Goal: Find specific page/section: Find specific page/section

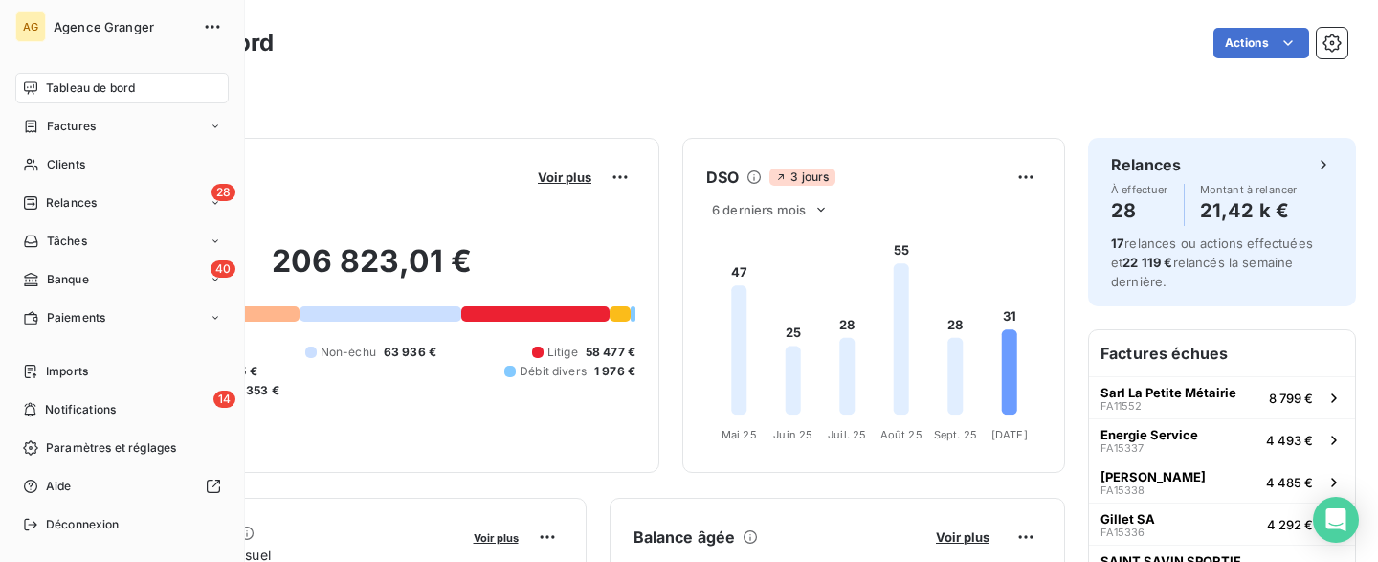
click at [51, 82] on span "Tableau de bord" at bounding box center [90, 87] width 89 height 17
click at [85, 125] on span "Factures" at bounding box center [71, 126] width 49 height 17
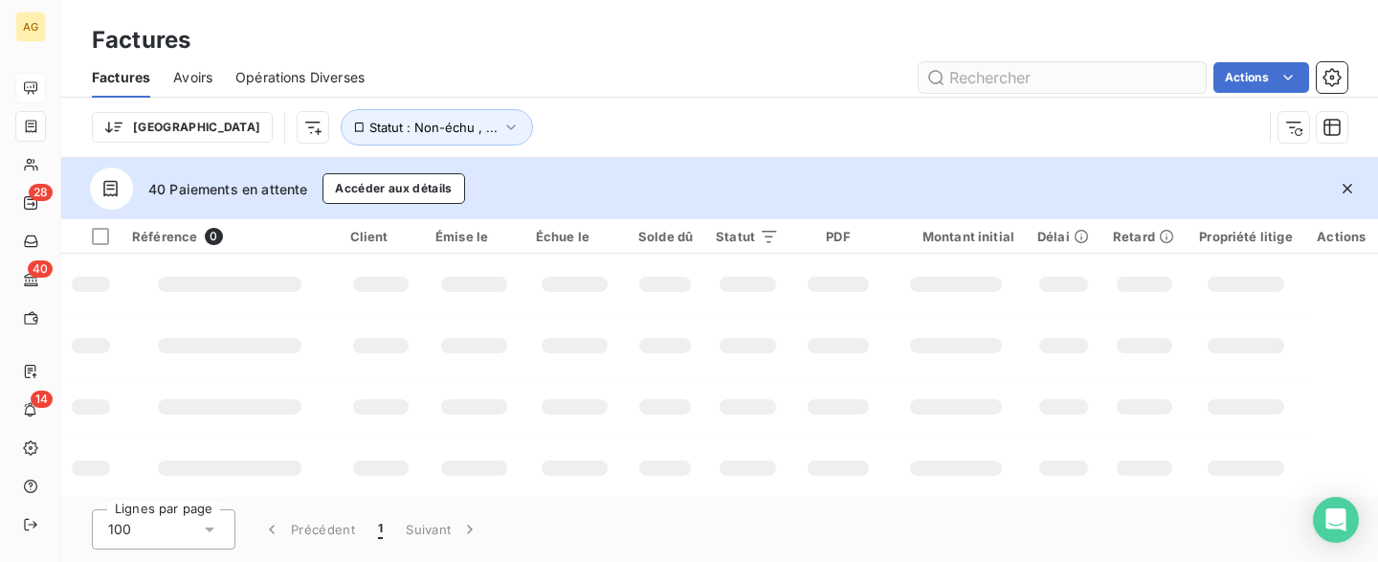
click at [1073, 82] on input "text" at bounding box center [1062, 77] width 287 height 31
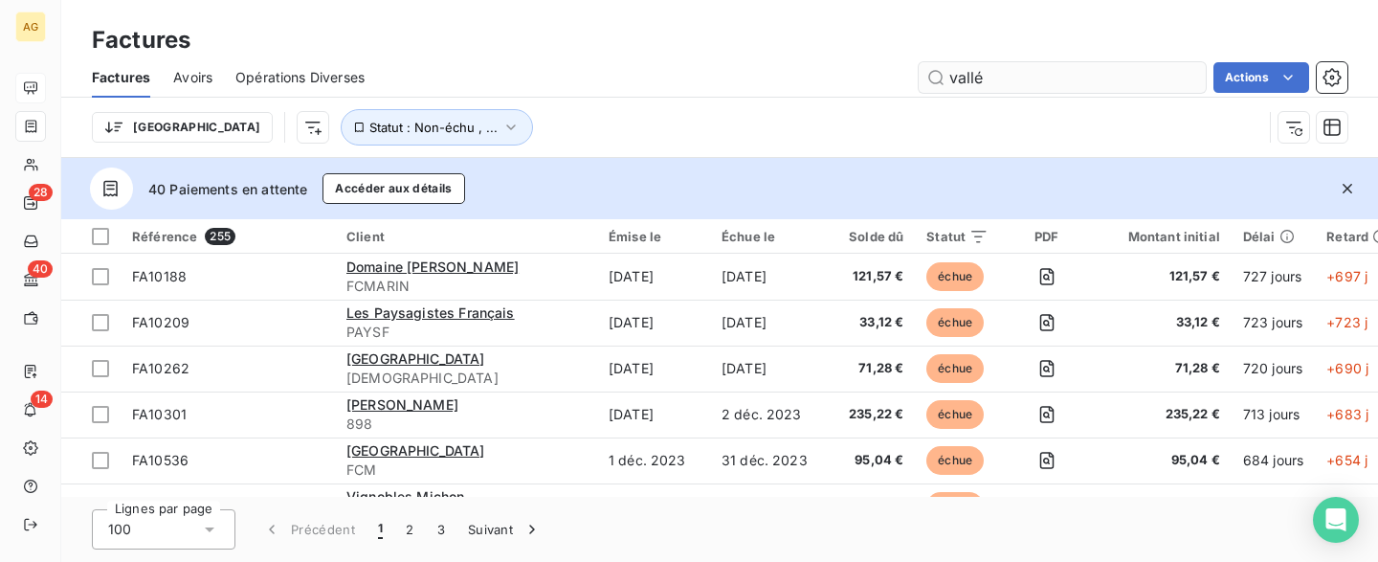
type input "vallée"
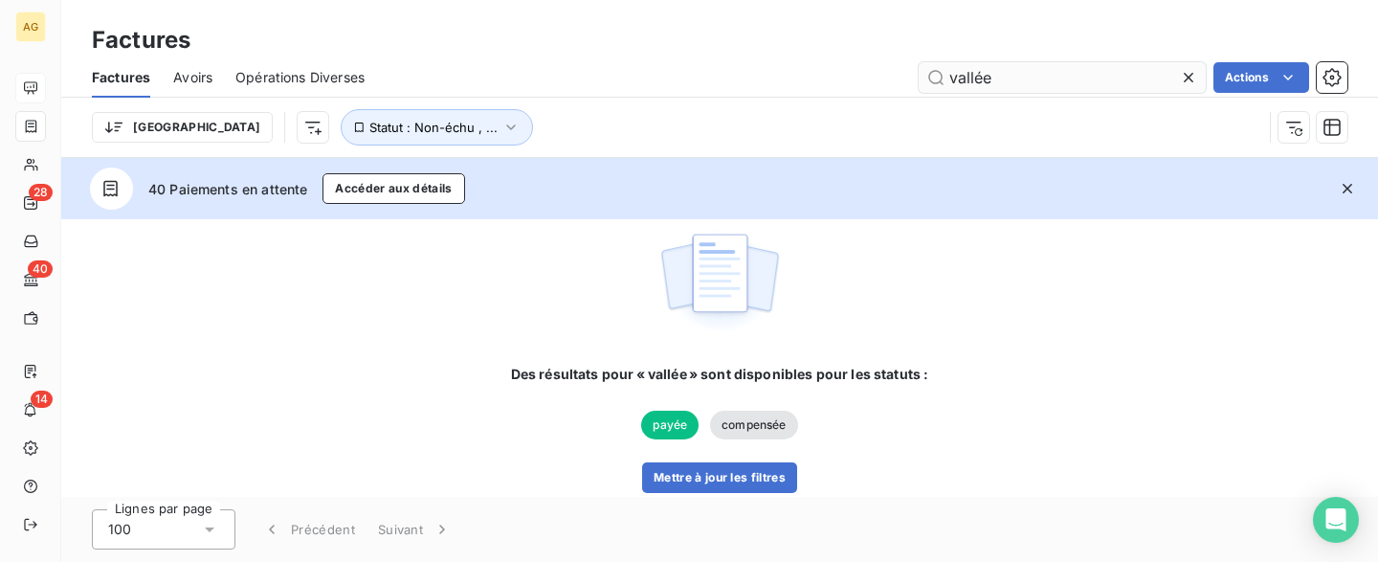
drag, startPoint x: 1013, startPoint y: 82, endPoint x: 944, endPoint y: 82, distance: 68.9
click at [944, 82] on input "vallée" at bounding box center [1062, 77] width 287 height 31
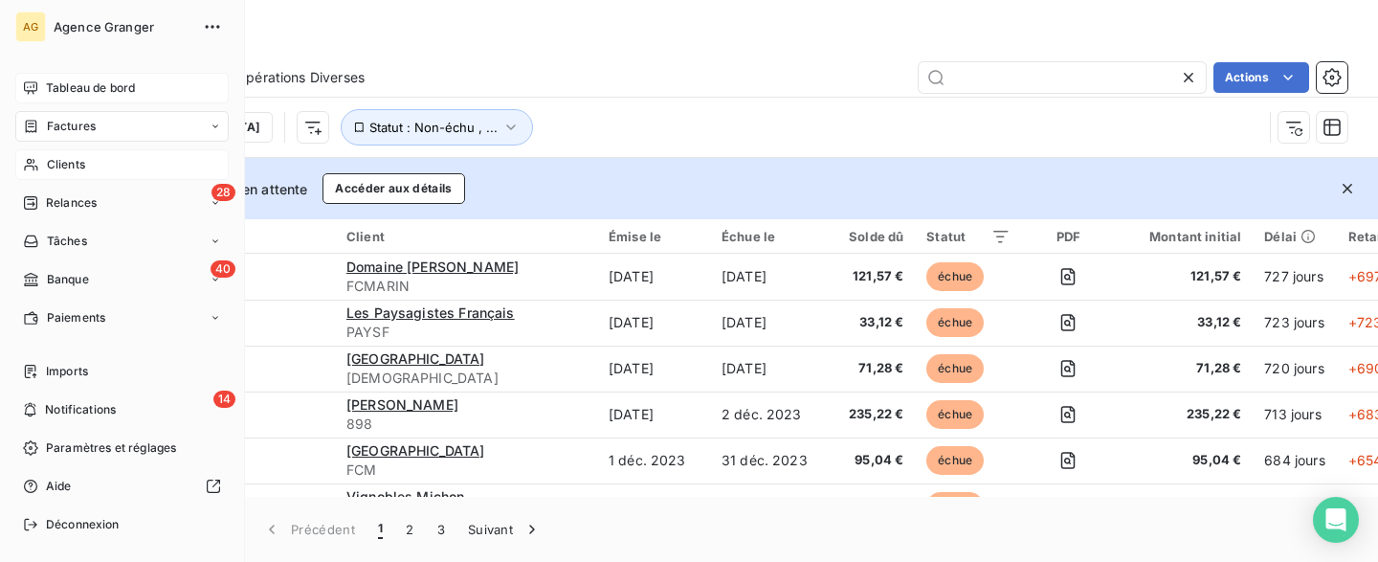
click at [33, 167] on icon at bounding box center [30, 165] width 13 height 12
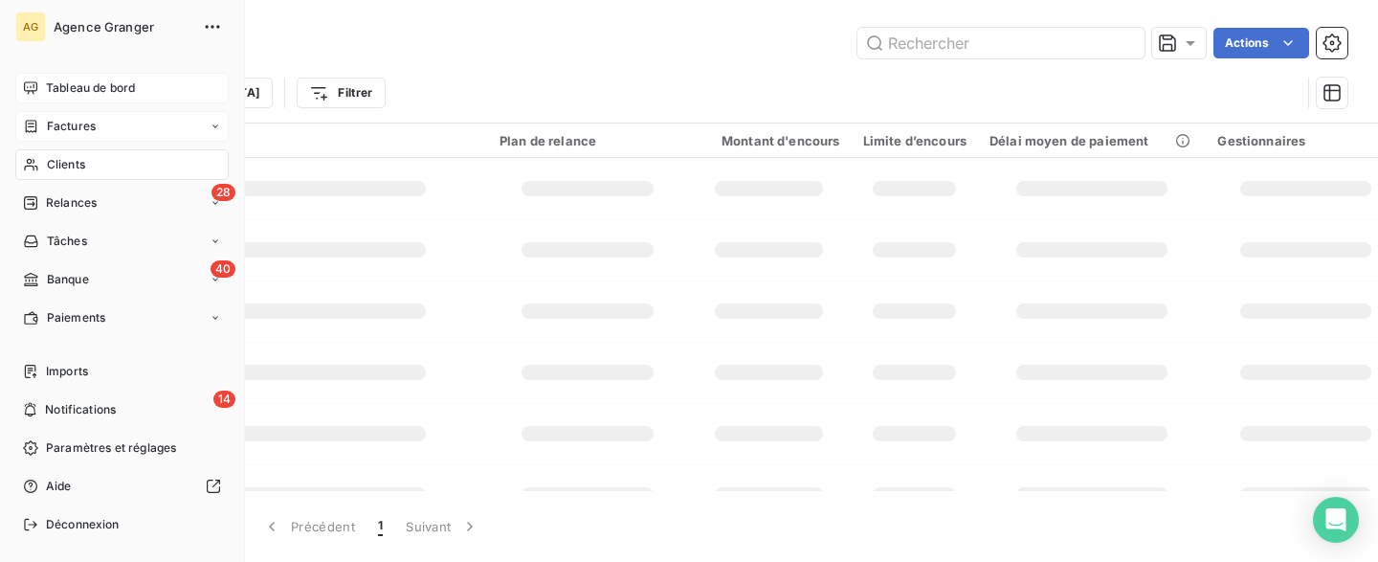
click at [55, 166] on span "Clients" at bounding box center [66, 164] width 38 height 17
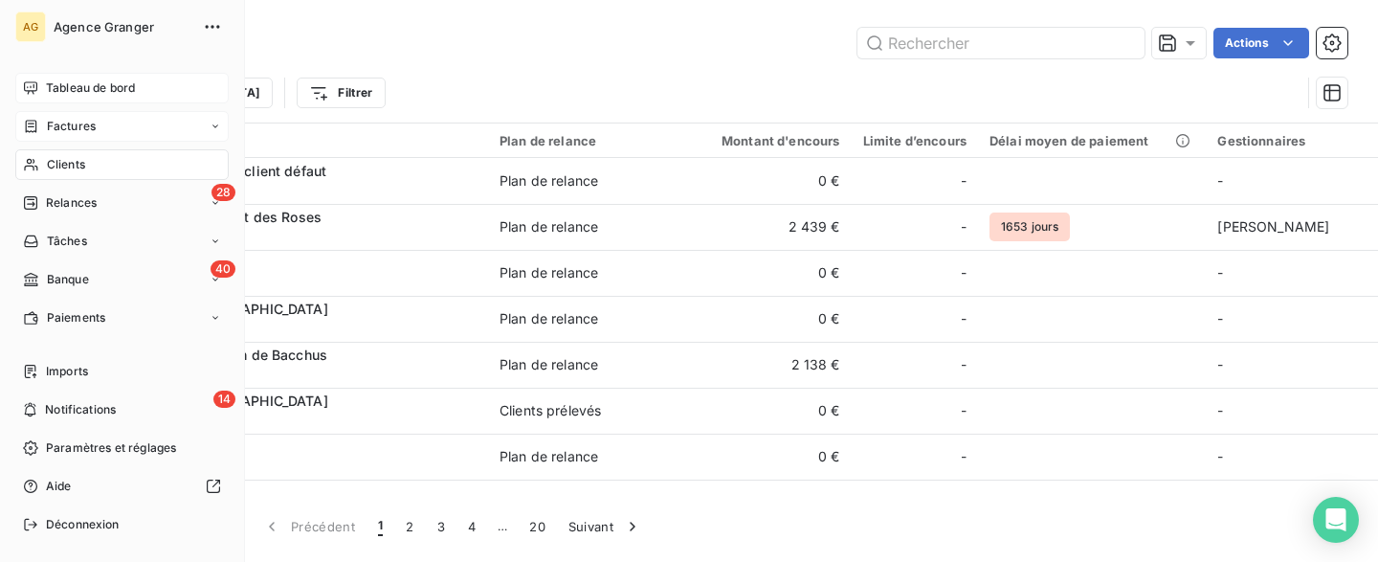
click at [83, 128] on span "Factures" at bounding box center [71, 126] width 49 height 17
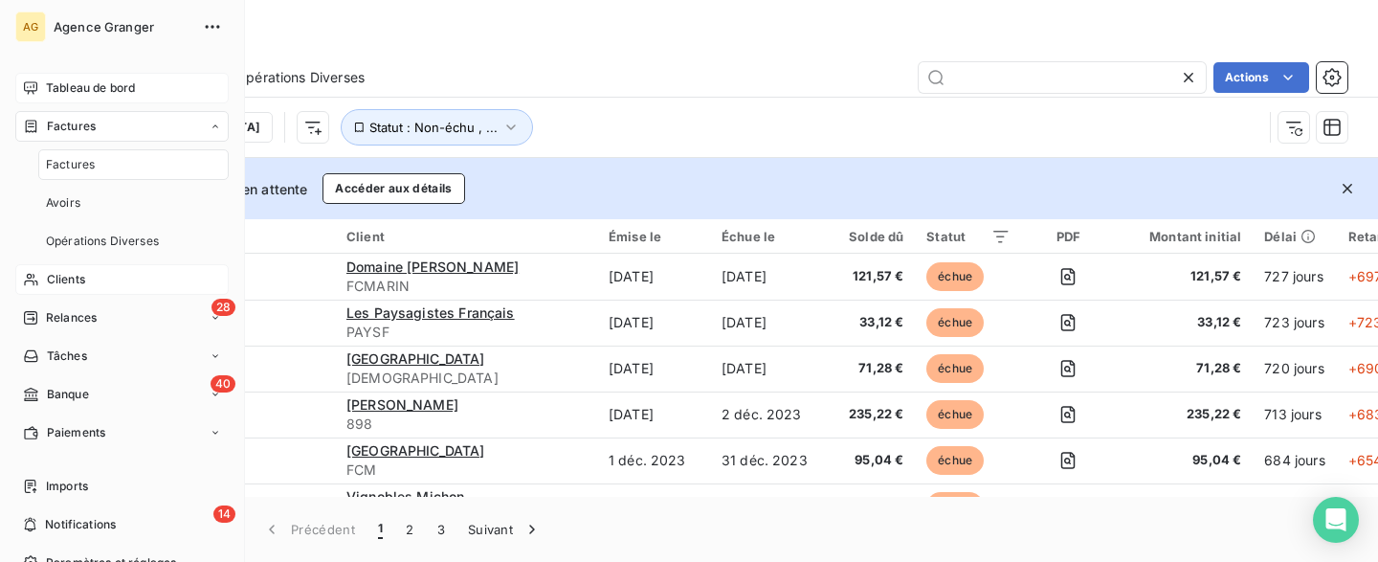
click at [69, 281] on span "Clients" at bounding box center [66, 279] width 38 height 17
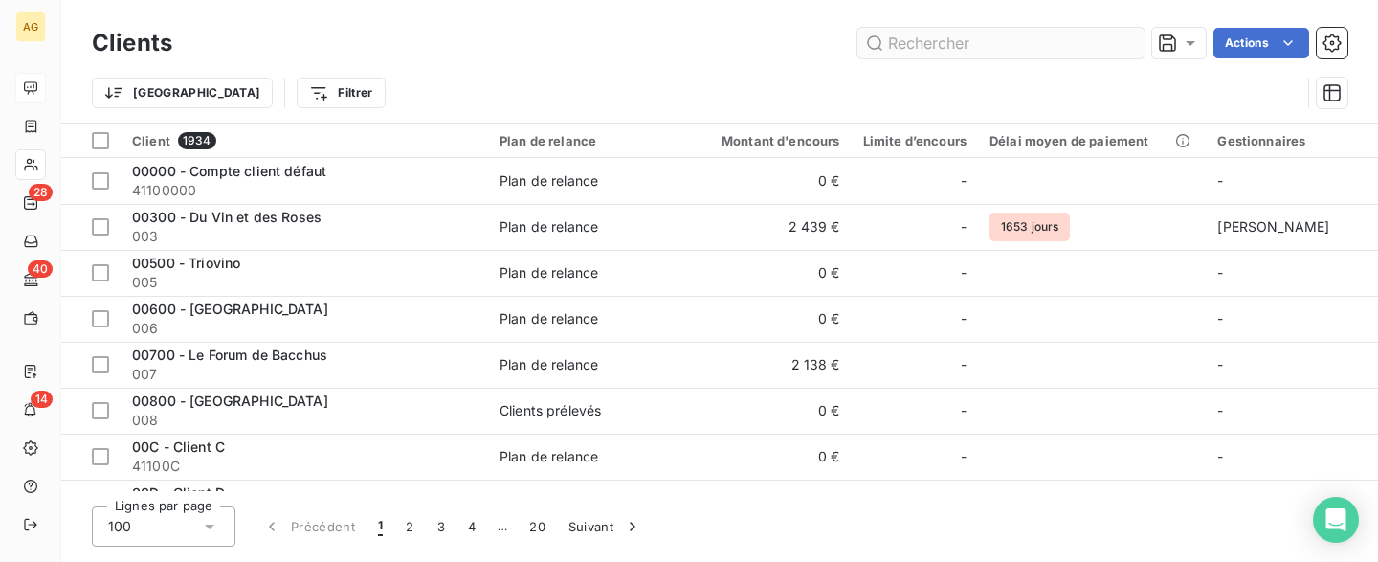
click at [1064, 48] on input "text" at bounding box center [1001, 43] width 287 height 31
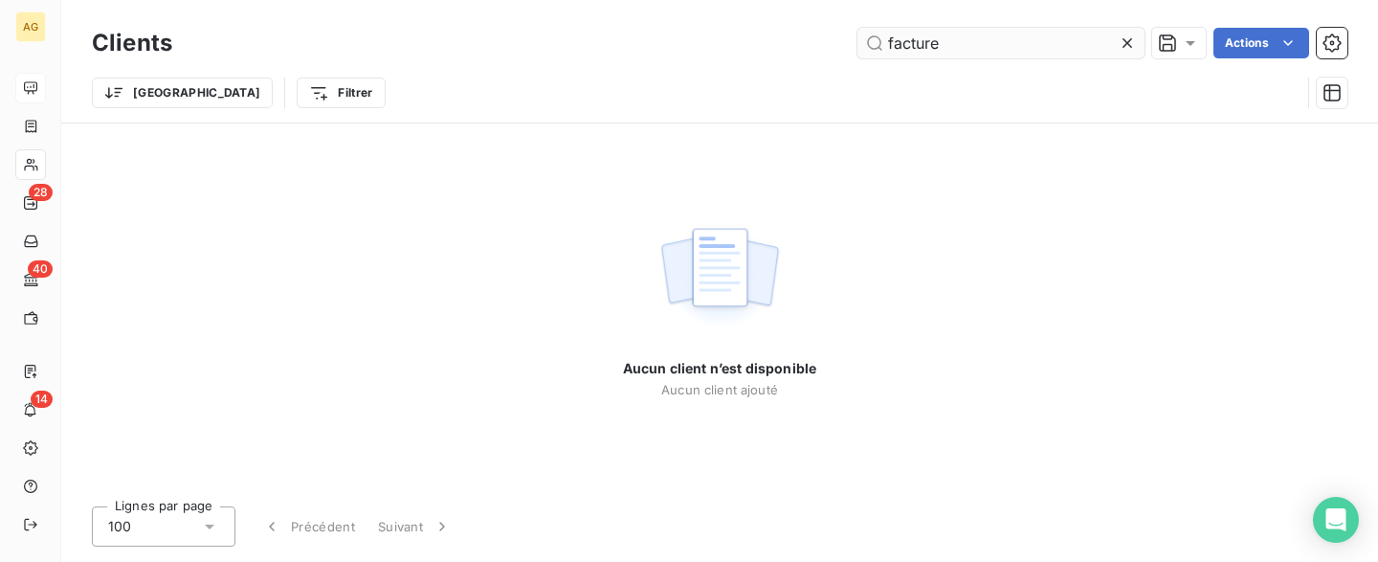
drag, startPoint x: 1002, startPoint y: 43, endPoint x: 784, endPoint y: 53, distance: 218.4
click at [858, 53] on input "facture" at bounding box center [1001, 43] width 287 height 31
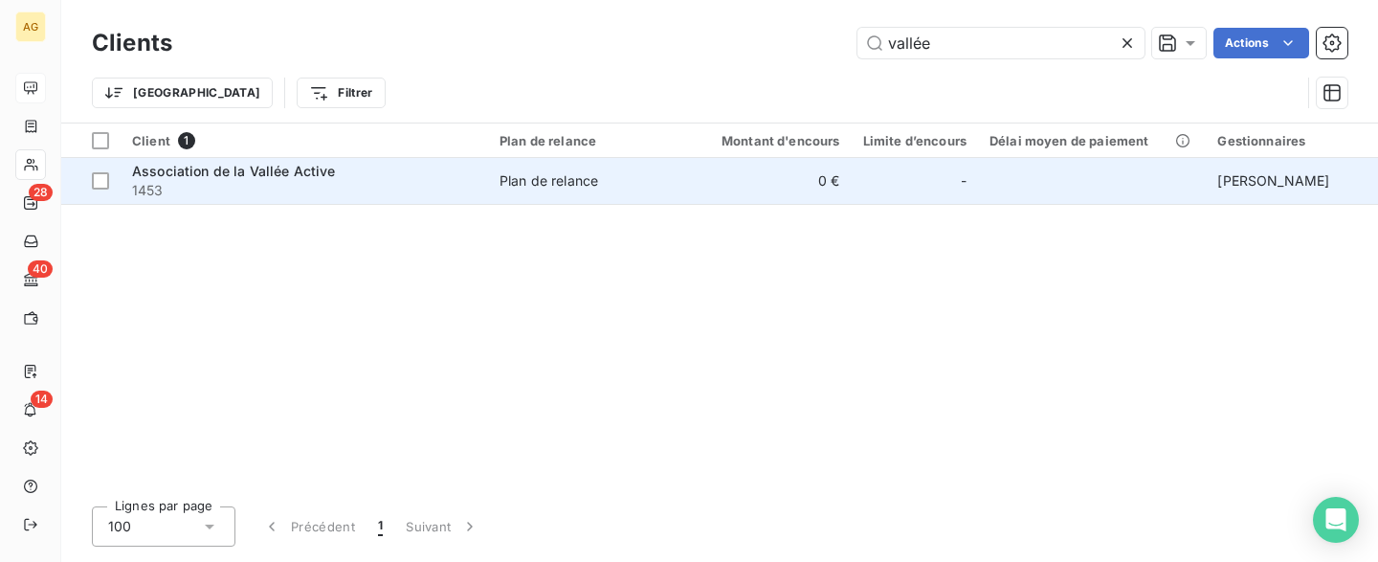
type input "vallée"
click at [535, 185] on div "Plan de relance" at bounding box center [549, 180] width 99 height 19
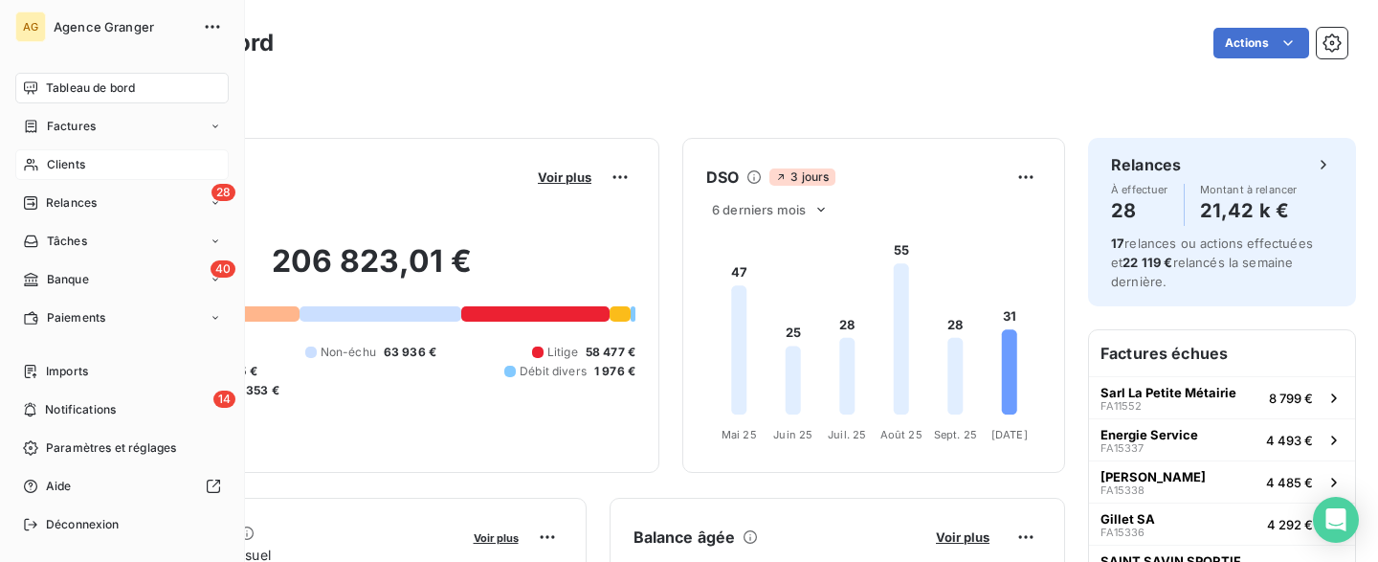
click at [53, 167] on span "Clients" at bounding box center [66, 164] width 38 height 17
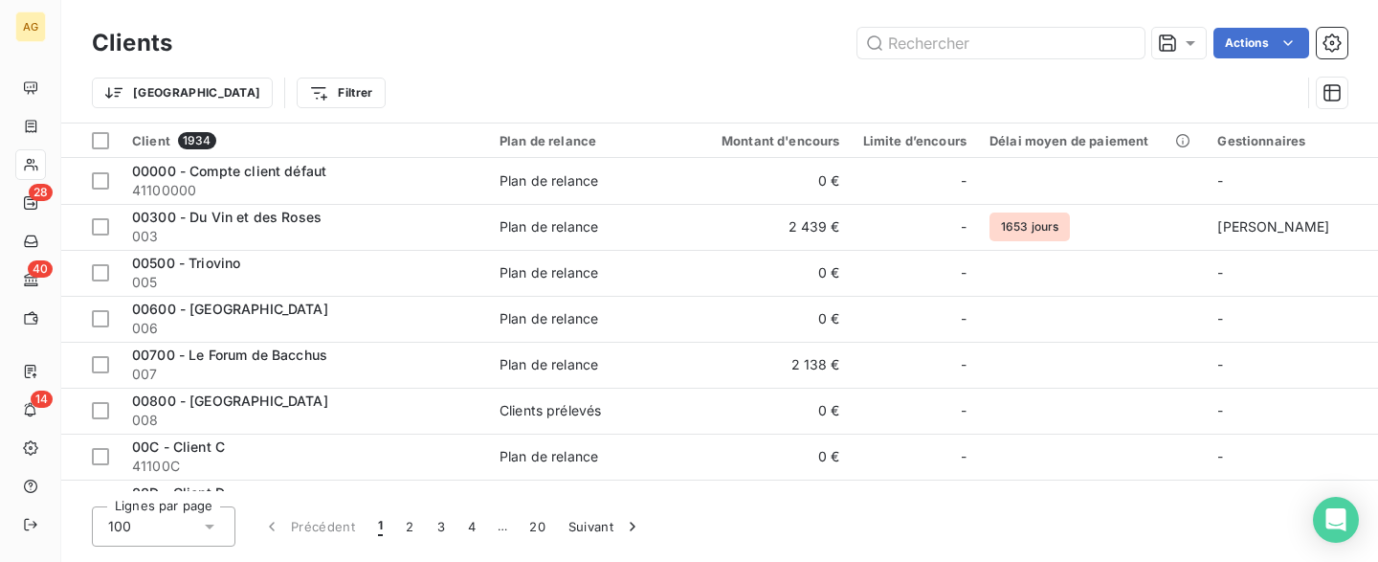
click at [1003, 60] on div "Clients Actions" at bounding box center [720, 43] width 1256 height 40
click at [1006, 48] on input "text" at bounding box center [1001, 43] width 287 height 31
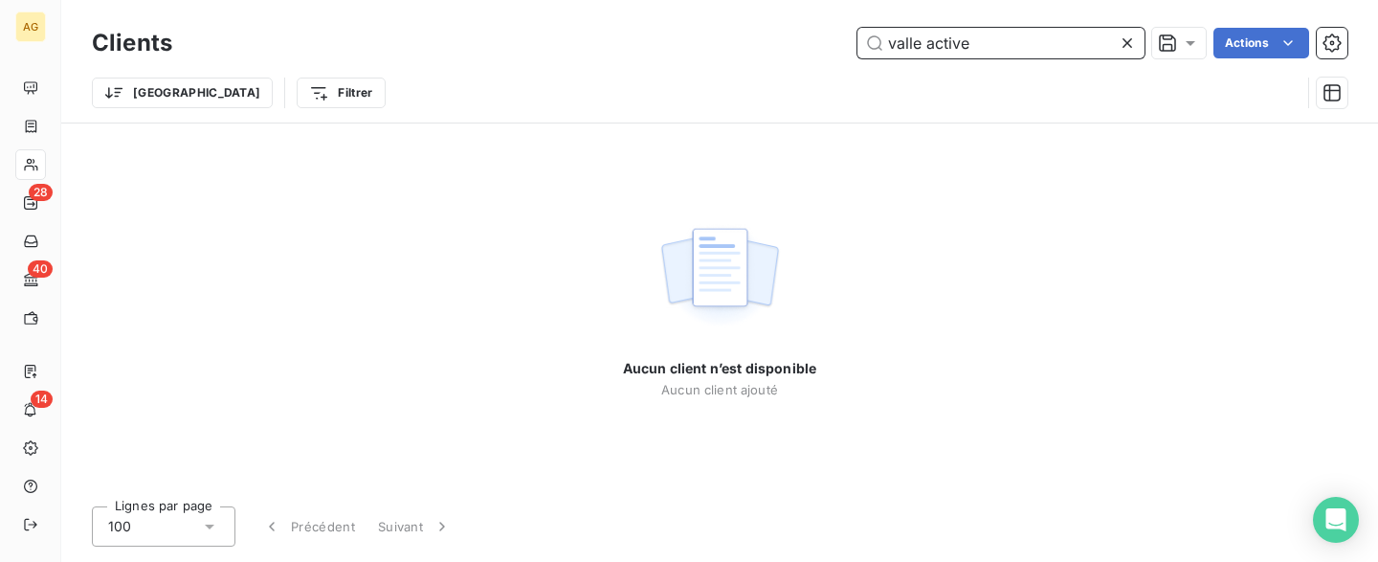
click at [921, 39] on input "valle active" at bounding box center [1001, 43] width 287 height 31
type input "vallee active"
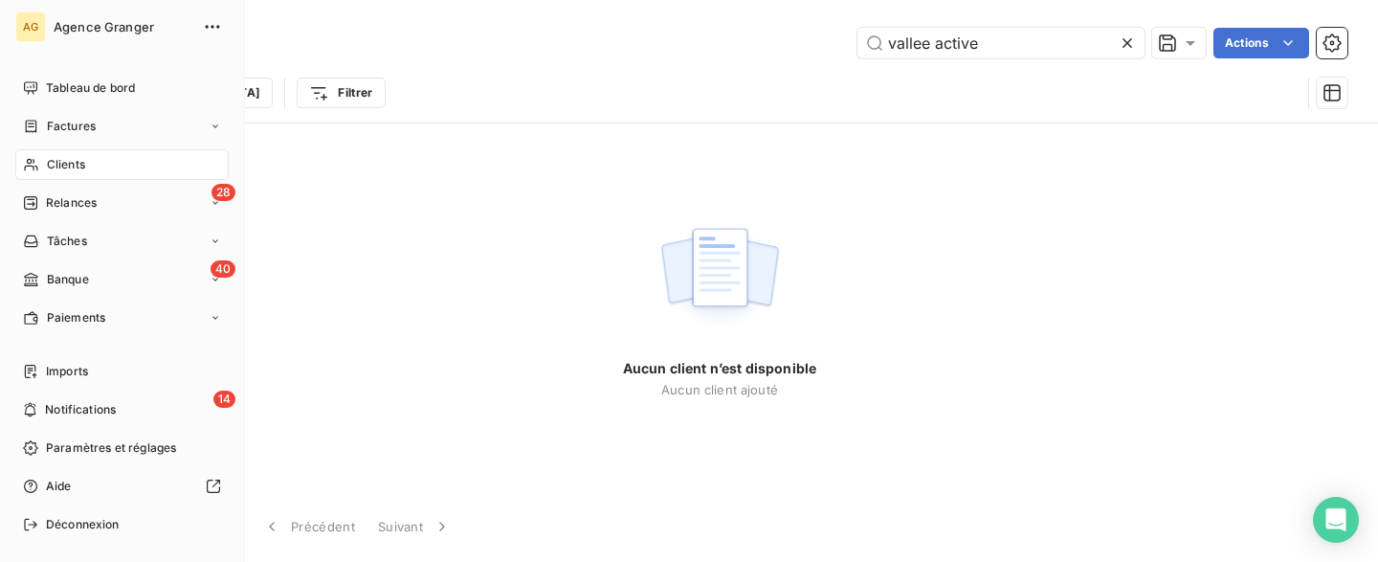
click at [61, 166] on span "Clients" at bounding box center [66, 164] width 38 height 17
click at [89, 129] on span "Factures" at bounding box center [71, 126] width 49 height 17
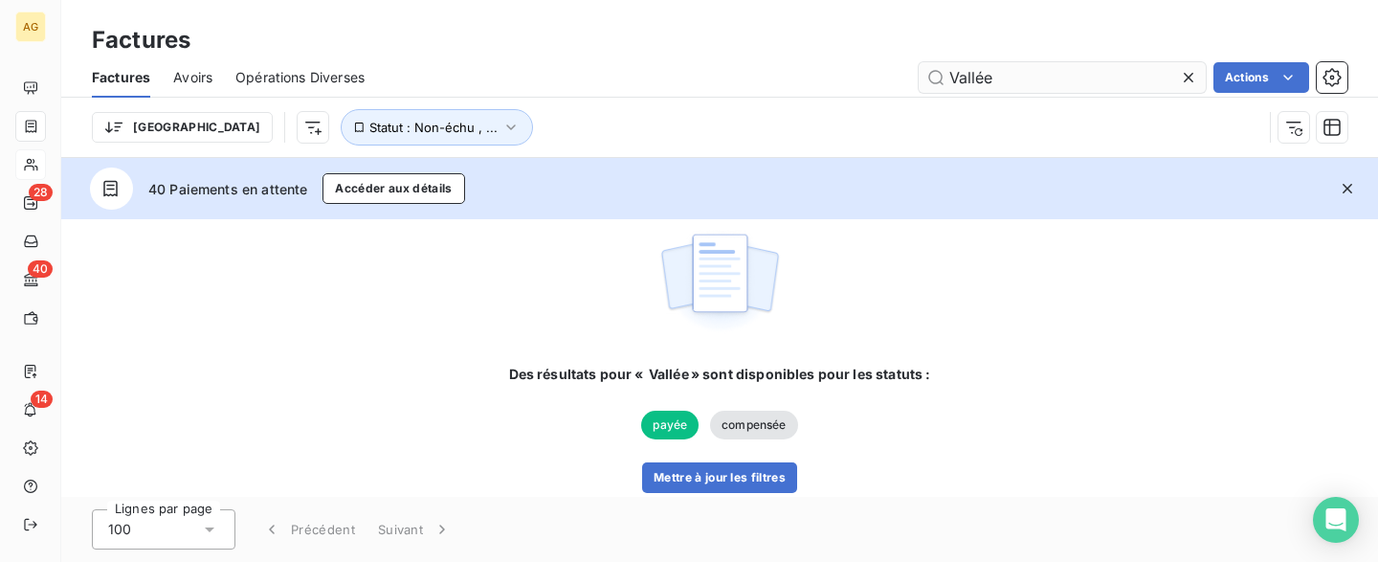
click at [981, 75] on input "Vallée" at bounding box center [1062, 77] width 287 height 31
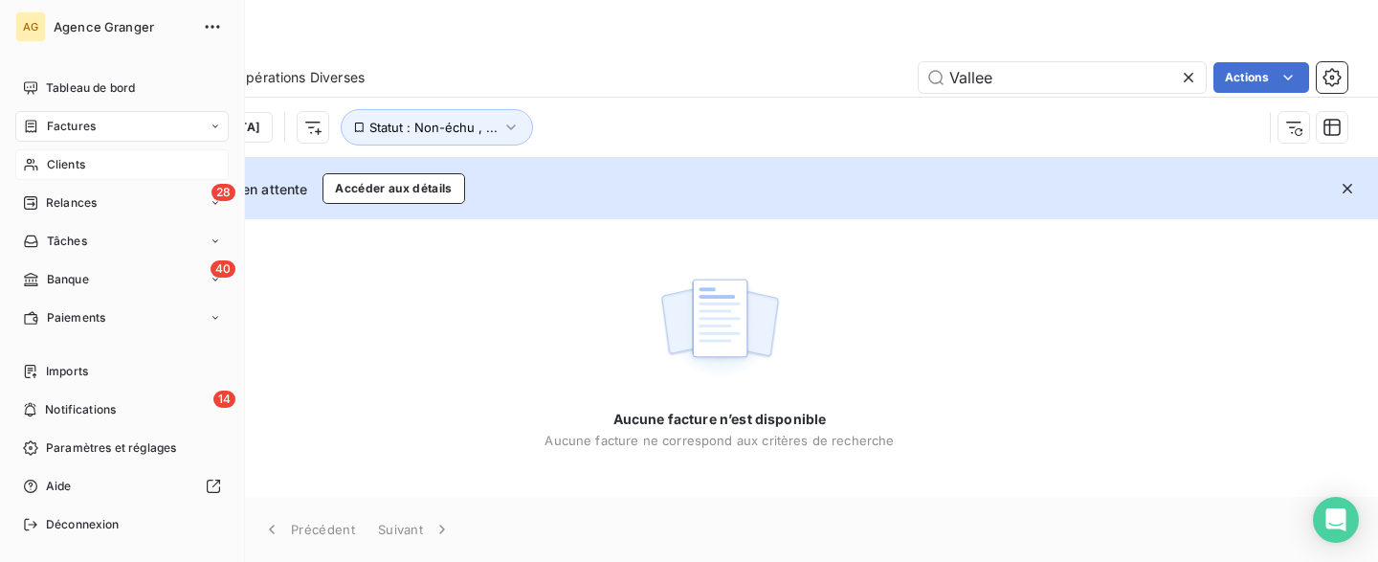
type input "Vallee"
click at [71, 169] on span "Clients" at bounding box center [66, 164] width 38 height 17
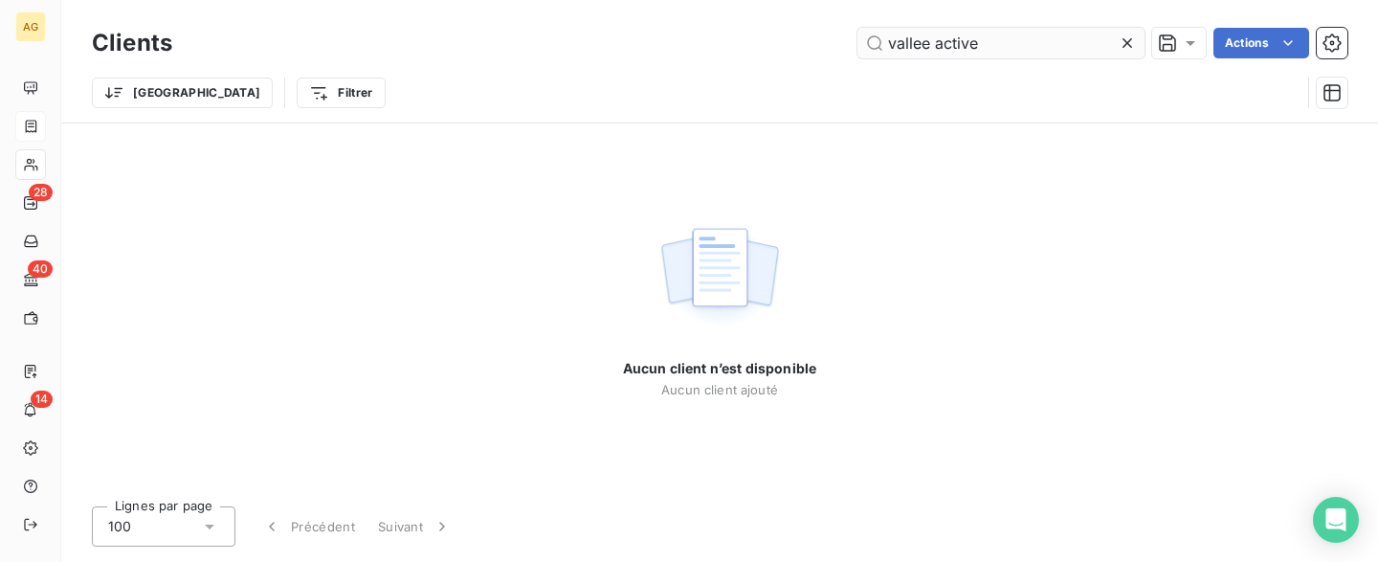
click at [887, 39] on input "vallee active" at bounding box center [1001, 43] width 287 height 31
click at [915, 38] on input "Vallee active" at bounding box center [1001, 43] width 287 height 31
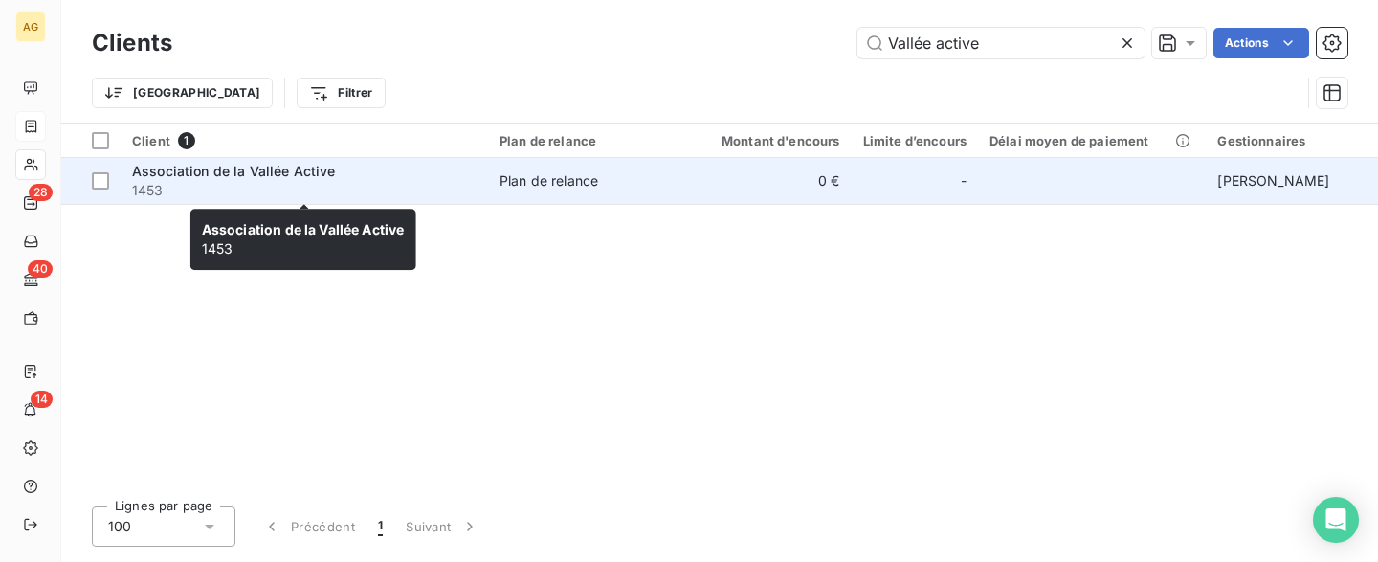
type input "Vallée active"
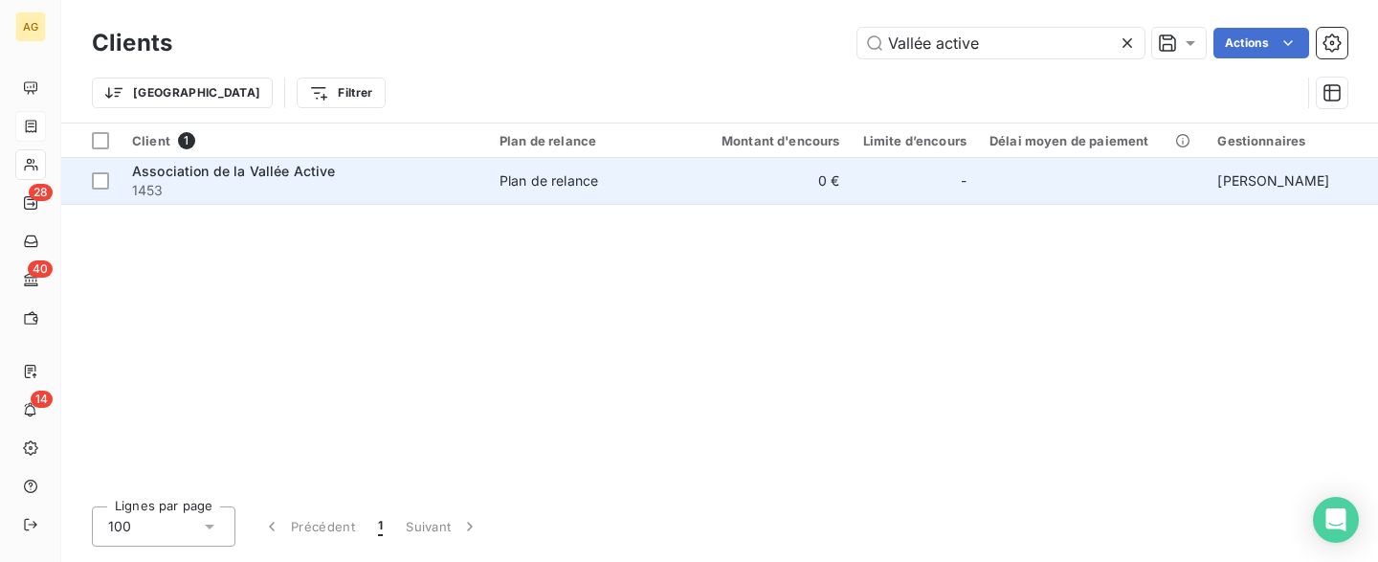
click at [145, 191] on span "1453" at bounding box center [304, 190] width 345 height 19
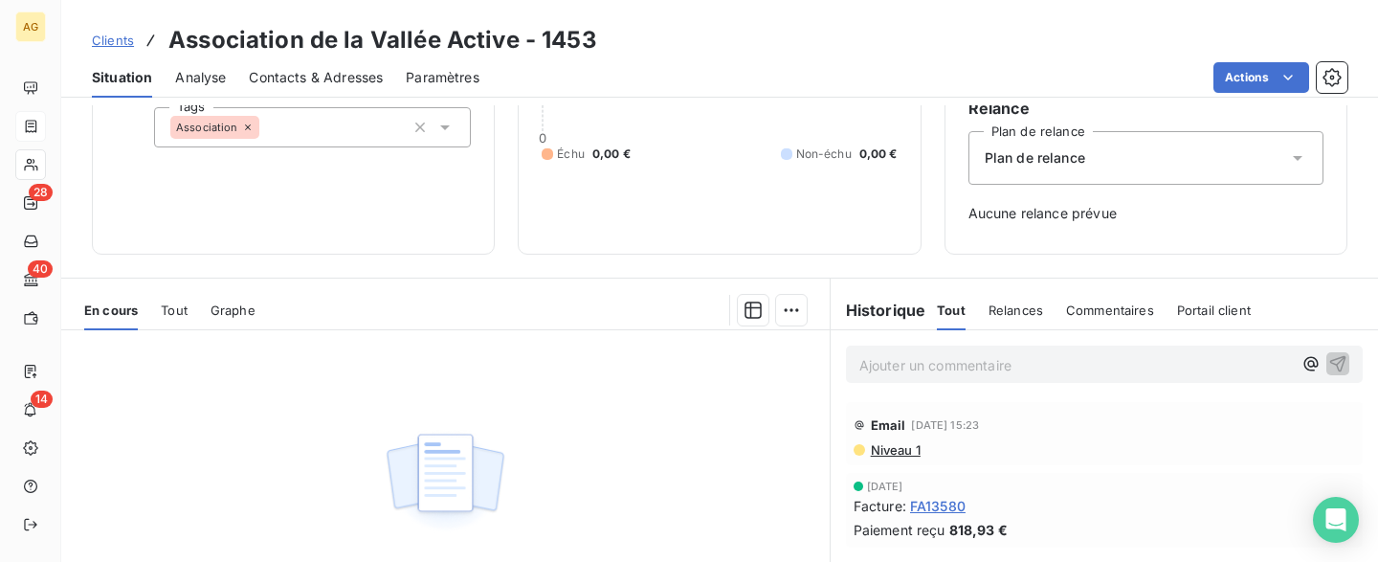
scroll to position [198, 0]
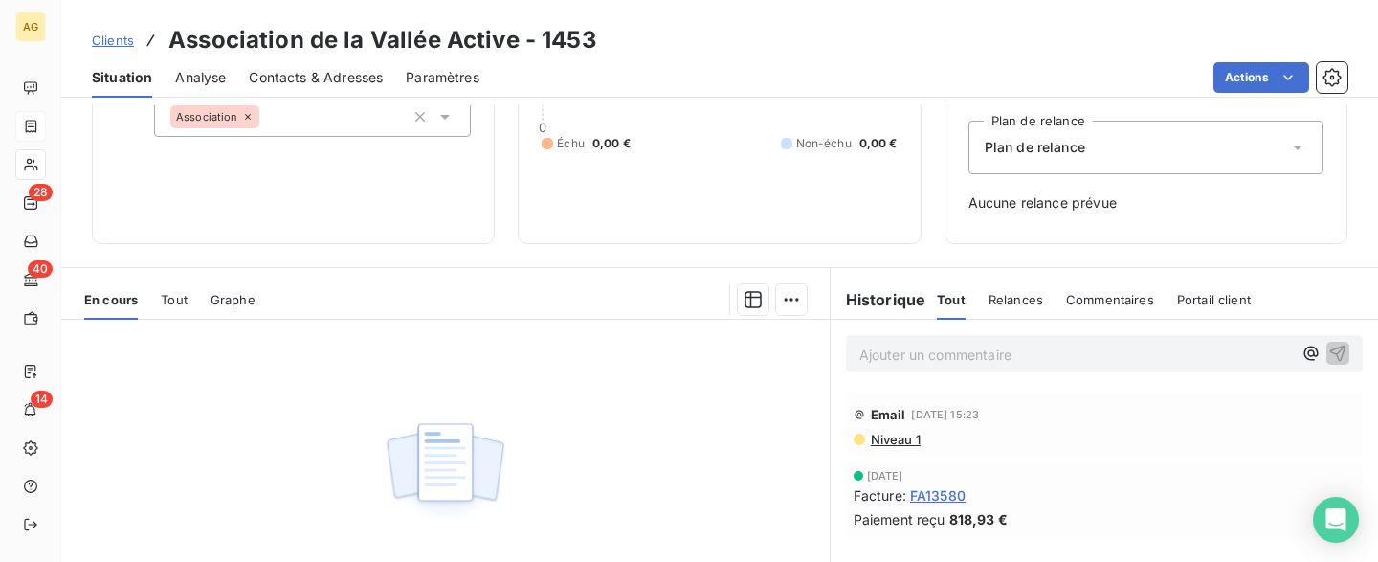
click at [946, 494] on span "FA13580" at bounding box center [938, 495] width 56 height 20
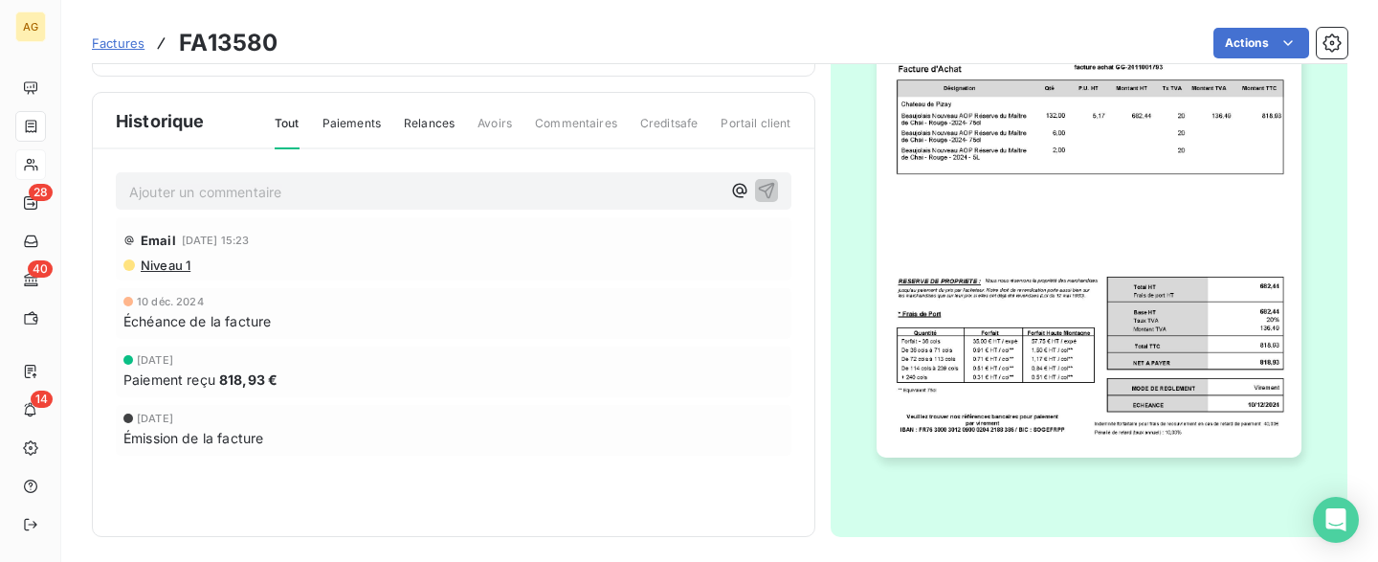
scroll to position [302, 0]
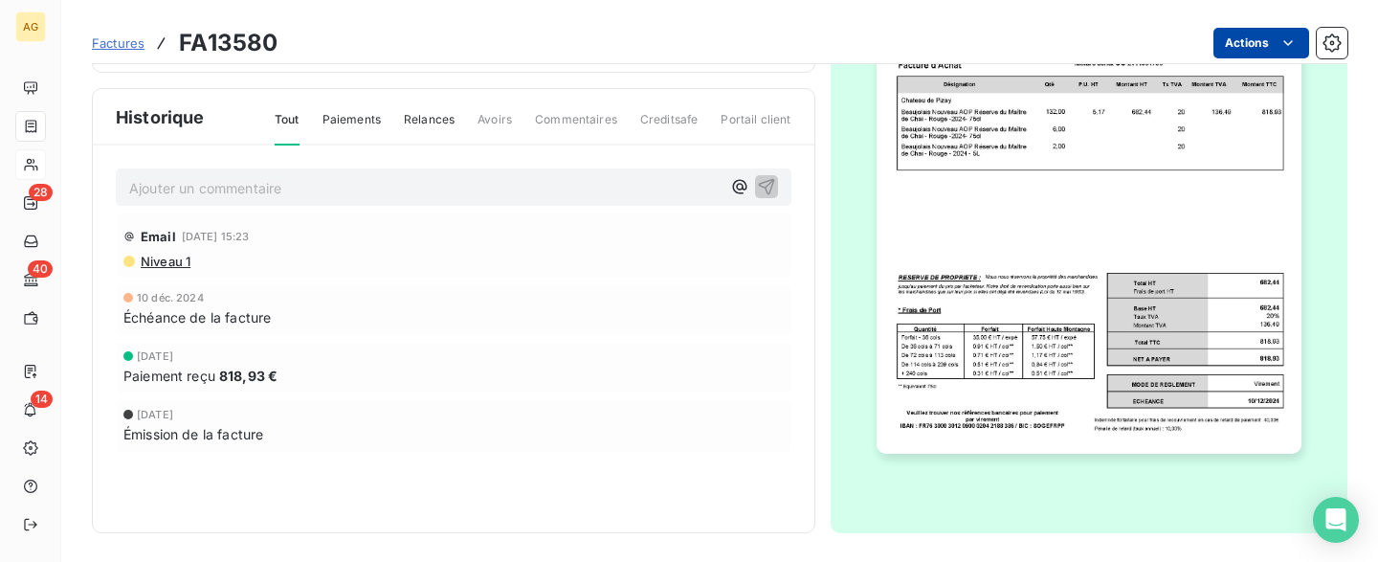
click at [1289, 48] on html "AG 28 40 14 Factures FA13580 Actions Association de la Vallée Active 1453 Monta…" at bounding box center [689, 281] width 1378 height 562
click at [1289, 48] on html "AG 28 40 14 Factures FA13580 Actions Contact client Créer une tâche Supprimer l…" at bounding box center [689, 281] width 1378 height 562
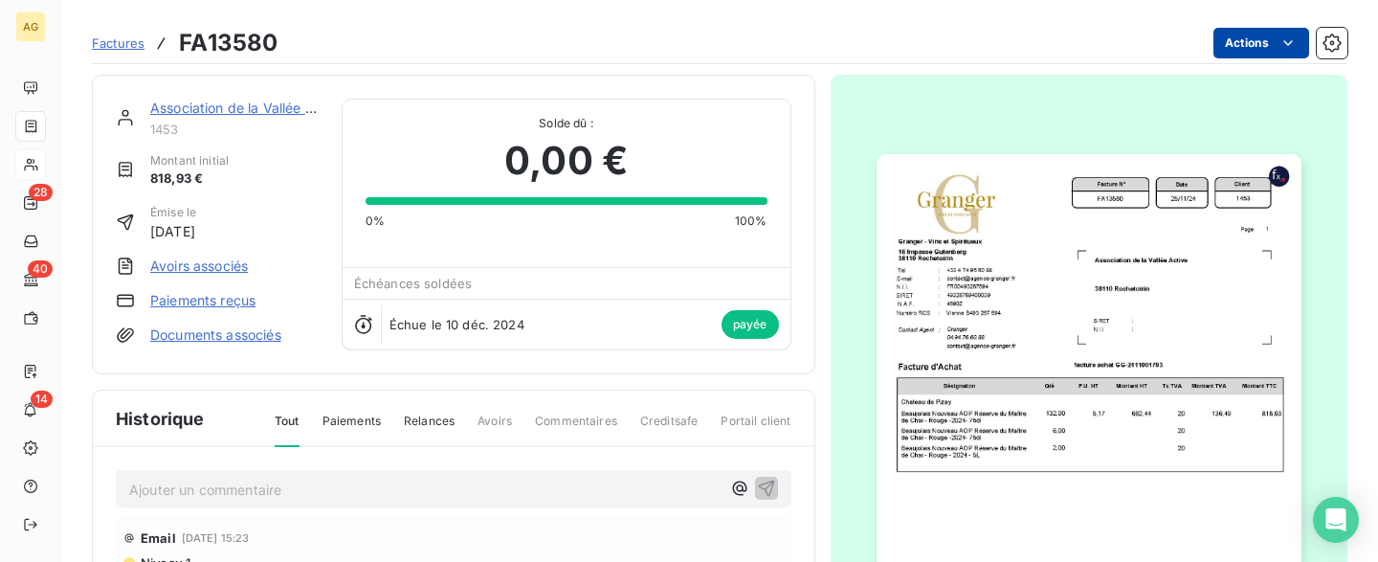
scroll to position [0, 0]
click at [1179, 301] on img "button" at bounding box center [1089, 454] width 425 height 600
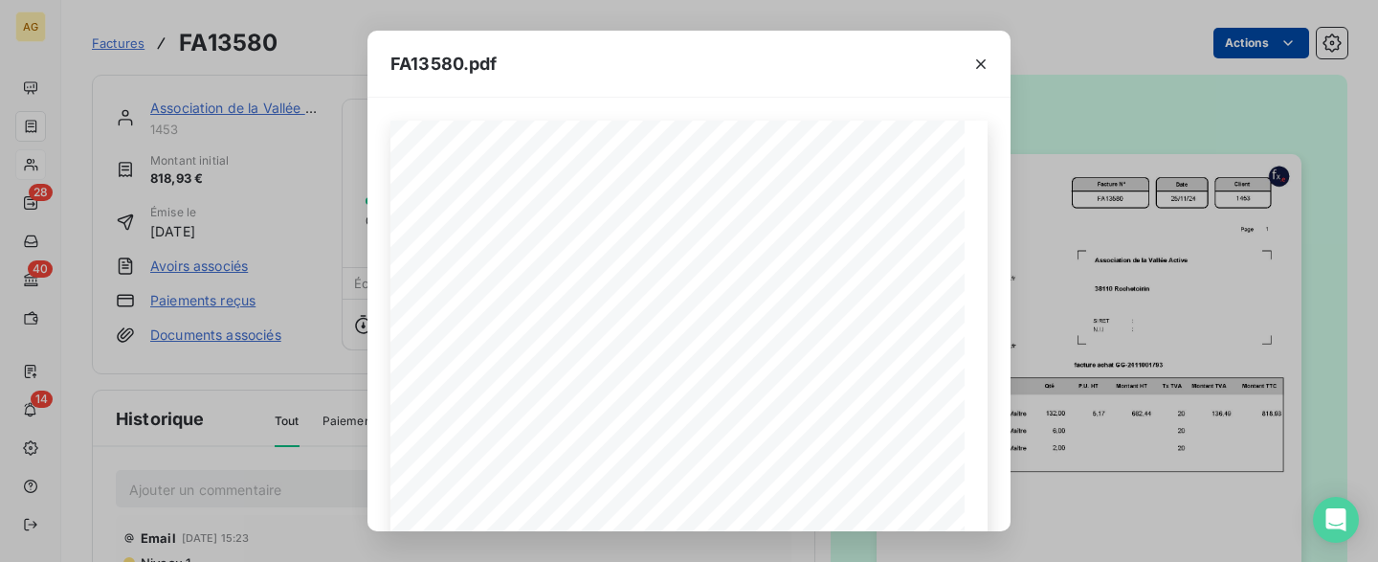
click at [916, 73] on div "FA13580.pdf" at bounding box center [689, 64] width 643 height 67
click at [977, 61] on icon "button" at bounding box center [980, 64] width 19 height 19
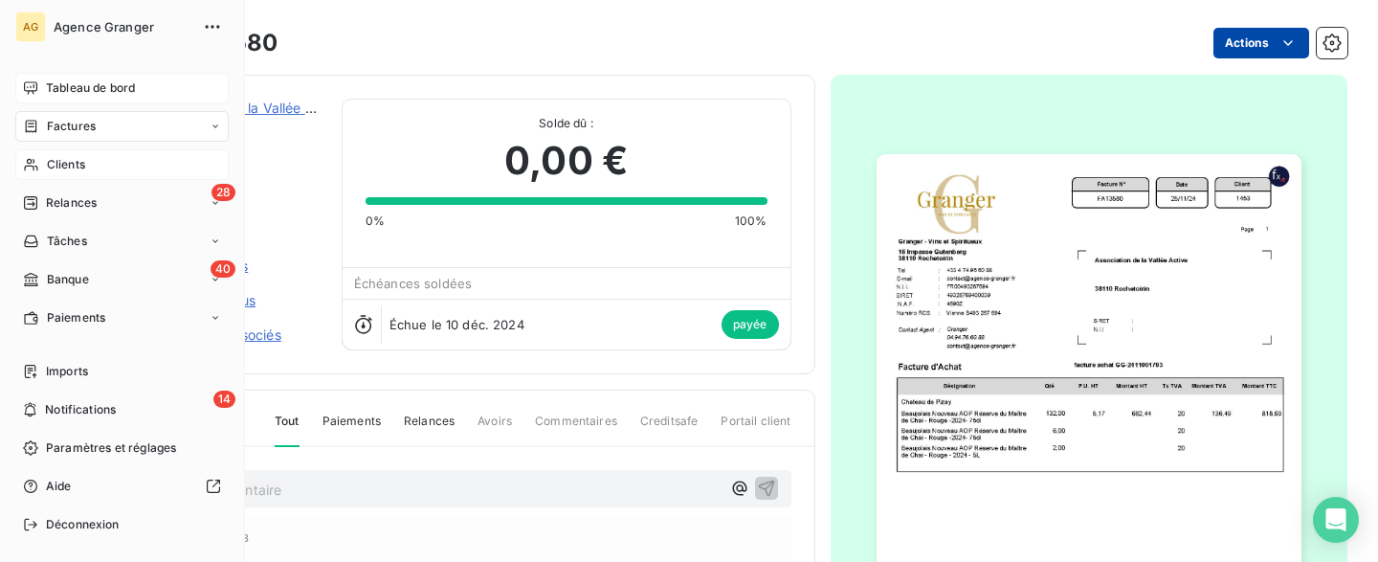
click at [97, 89] on span "Tableau de bord" at bounding box center [90, 87] width 89 height 17
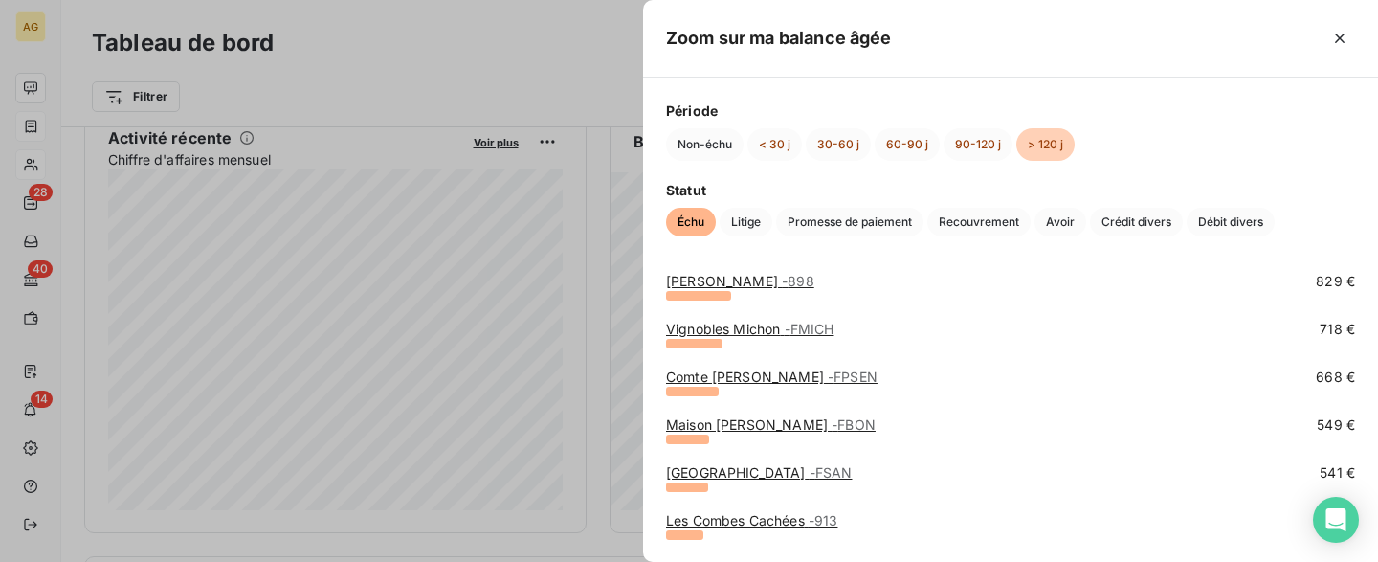
scroll to position [396, 0]
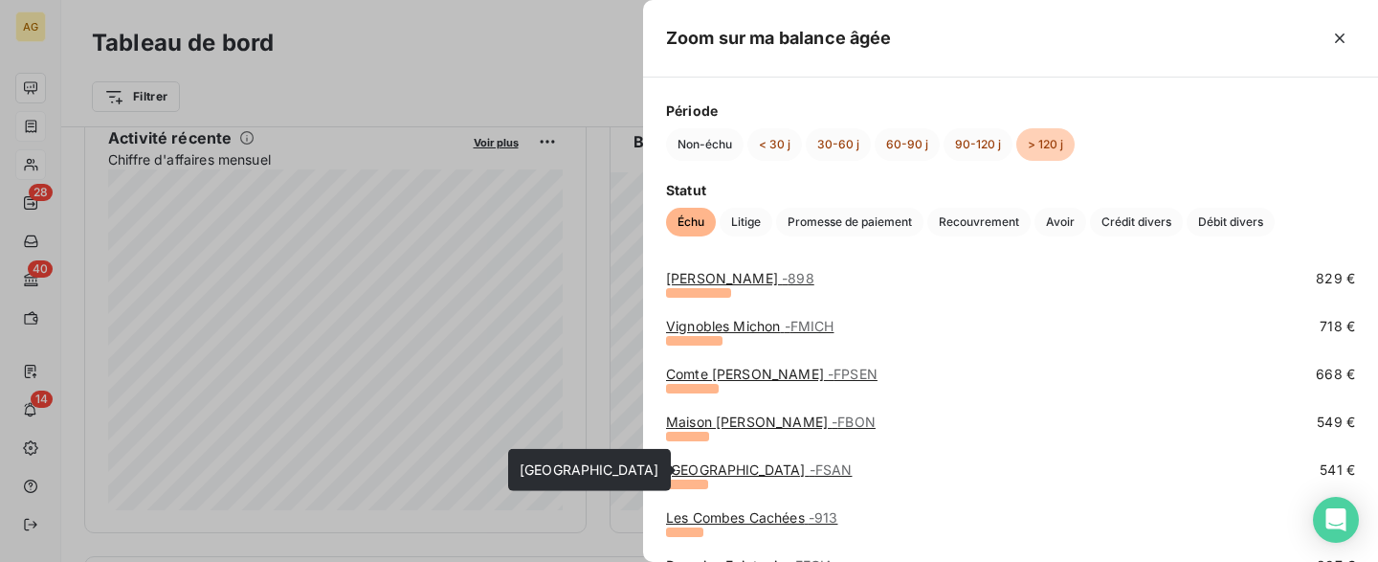
click at [771, 472] on link "Château de Sannes - FSAN" at bounding box center [759, 469] width 186 height 16
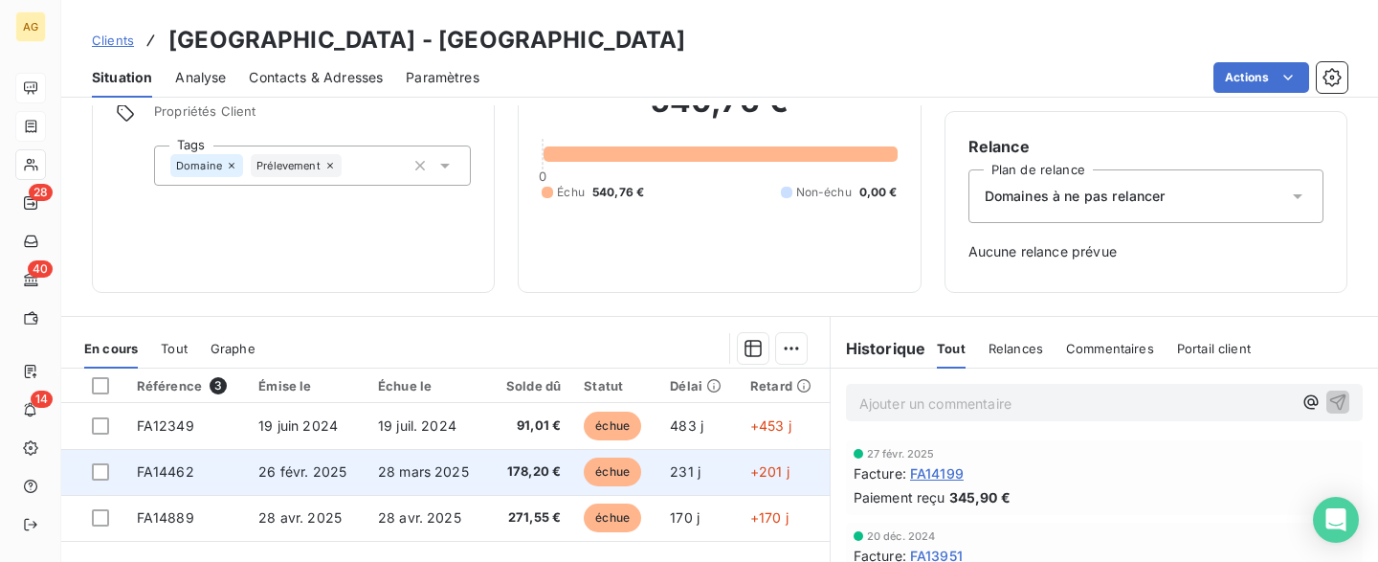
scroll to position [198, 0]
